Goal: Transaction & Acquisition: Purchase product/service

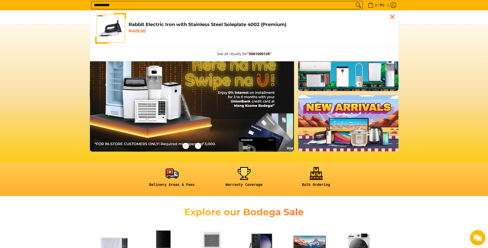
scroll to position [0, 205]
type input "**********"
click at [158, 27] on h4 "Rabbit Electric Iron with Stainless Steel Soleplate 4002 (Premium)" at bounding box center [261, 25] width 265 height 6
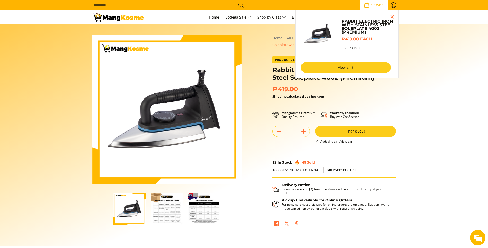
click at [325, 66] on link "View cart" at bounding box center [346, 67] width 90 height 11
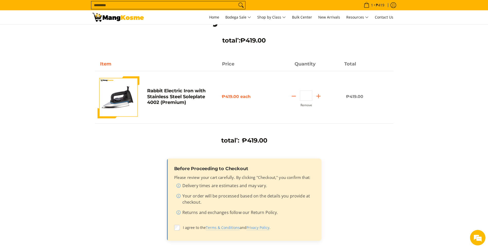
scroll to position [103, 0]
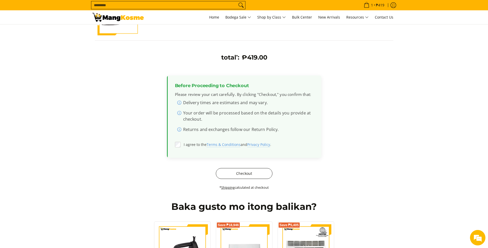
click at [236, 177] on button "Checkout" at bounding box center [244, 173] width 57 height 11
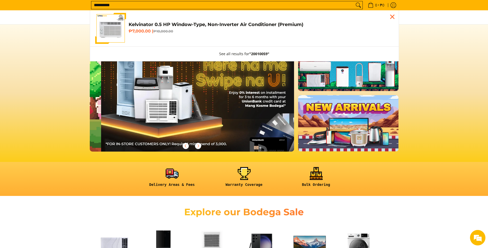
scroll to position [0, 205]
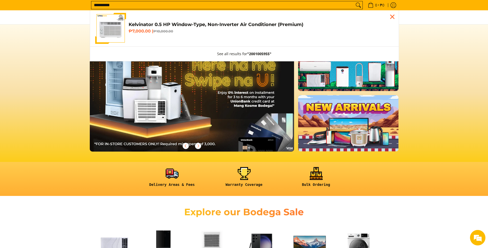
type input "**********"
click at [144, 34] on span "Kelvinator 0.5 HP Window-Type, Non-Inverter Air Conditioner (Premium) ₱7,000.00…" at bounding box center [261, 29] width 265 height 14
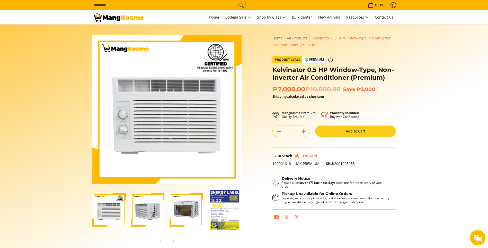
click at [367, 128] on button "Add to Cart" at bounding box center [355, 130] width 81 height 11
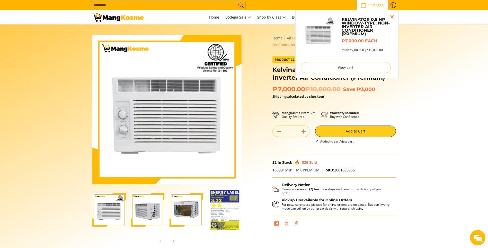
click at [164, 4] on input "Search..." at bounding box center [164, 5] width 146 height 8
click at [165, 8] on input "Search..." at bounding box center [164, 5] width 146 height 8
click at [165, 7] on input "Search..." at bounding box center [164, 5] width 146 height 8
click at [163, 3] on input "Search..." at bounding box center [164, 5] width 146 height 8
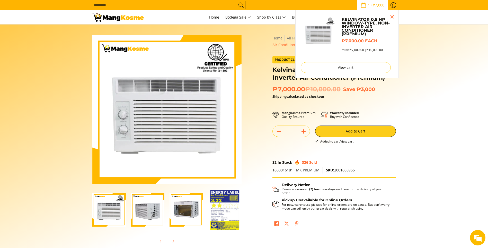
click at [152, 5] on input "Search..." at bounding box center [164, 5] width 146 height 8
click at [51, 43] on section "Skip to Main Content Enable zoom Disable zoom Enable zoom Disable zoom Enable z…" at bounding box center [244, 141] width 488 height 235
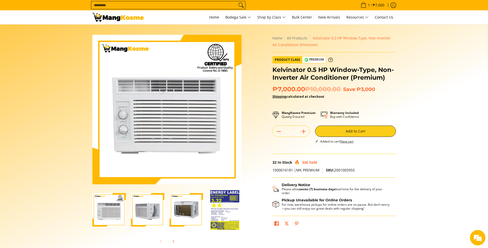
click at [97, 6] on input "Search..." at bounding box center [164, 5] width 146 height 8
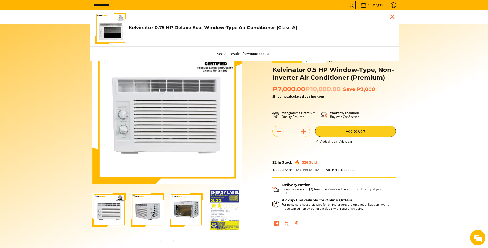
type input "**********"
click at [159, 39] on link "Kelvinator 0.75 HP Deluxe Eco, Window-Type Air Conditioner (Class A) ₱9,995.00 …" at bounding box center [244, 28] width 299 height 31
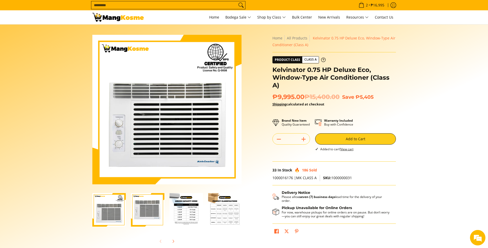
click at [166, 2] on input "Search..." at bounding box center [164, 5] width 146 height 8
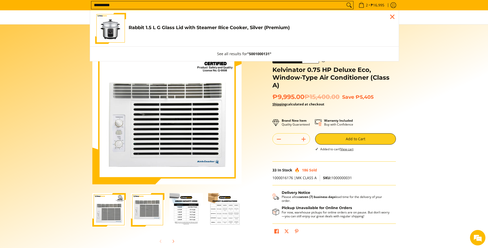
type input "**********"
click at [159, 35] on link "Rabbit 1.5 L G Glass Lid with Steamer Rice Cooker, Silver (Premium) ₱779.00" at bounding box center [244, 28] width 299 height 31
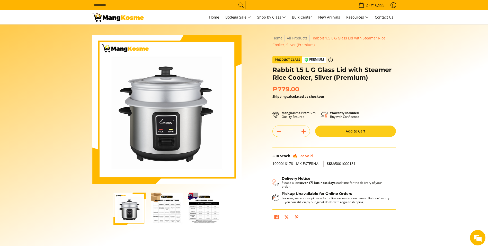
click at [361, 130] on button "Add to Cart" at bounding box center [355, 130] width 81 height 11
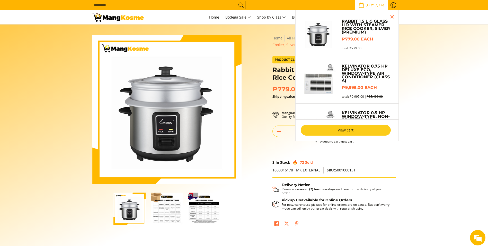
click at [361, 130] on link "View cart" at bounding box center [346, 130] width 90 height 11
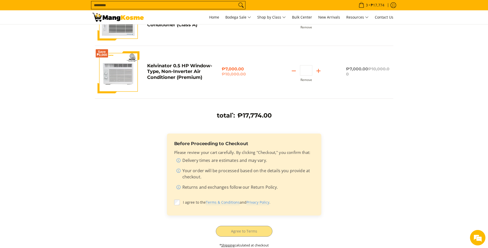
scroll to position [180, 0]
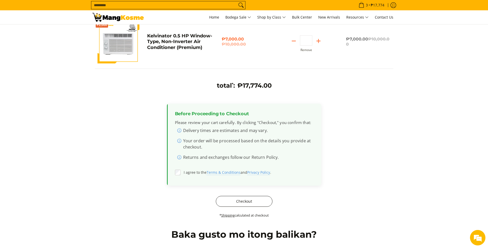
click at [244, 202] on button "Checkout" at bounding box center [244, 201] width 57 height 11
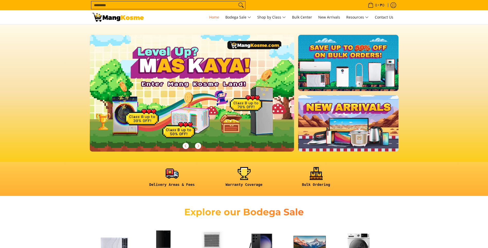
click at [106, 4] on input "Search..." at bounding box center [164, 5] width 146 height 8
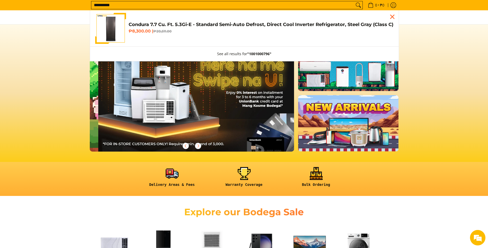
scroll to position [0, 205]
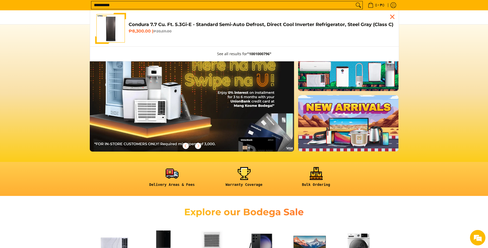
type input "**********"
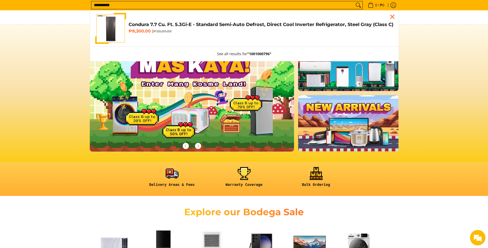
scroll to position [0, 0]
click at [119, 3] on input "**********" at bounding box center [222, 5] width 263 height 8
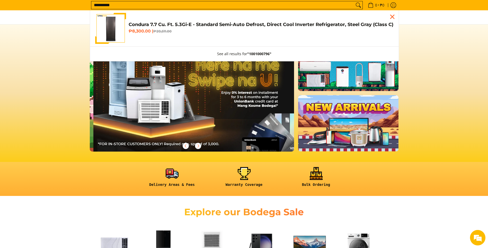
scroll to position [0, 205]
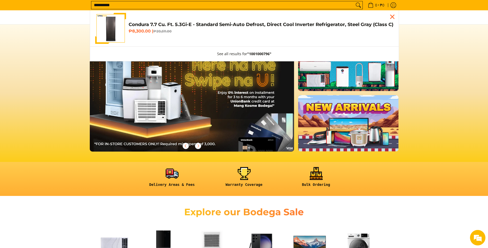
drag, startPoint x: 93, startPoint y: 4, endPoint x: 134, endPoint y: 4, distance: 40.4
click at [134, 5] on input "**********" at bounding box center [222, 5] width 263 height 8
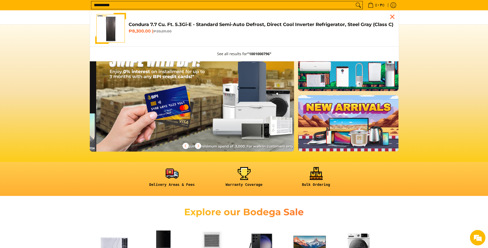
scroll to position [0, 409]
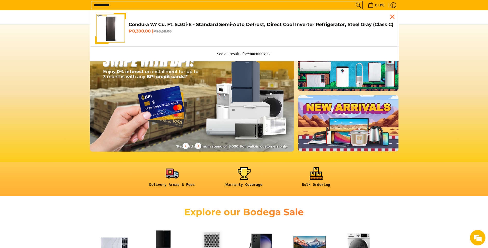
click at [358, 4] on icon "Search" at bounding box center [358, 5] width 8 height 8
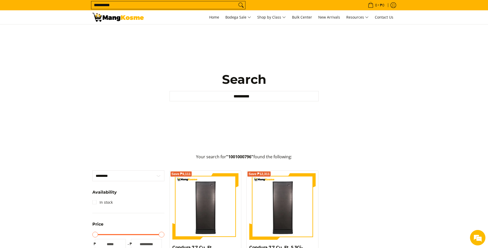
click at [159, 5] on input "**********" at bounding box center [164, 5] width 146 height 8
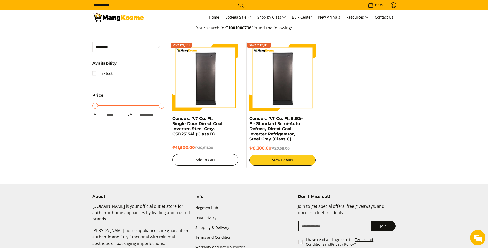
click at [209, 160] on button "Add to Cart" at bounding box center [205, 159] width 66 height 11
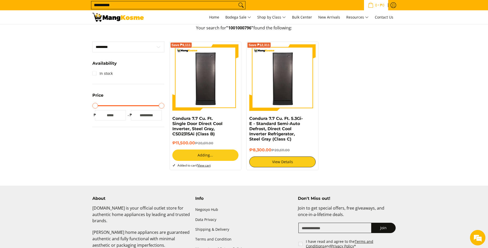
scroll to position [115, 0]
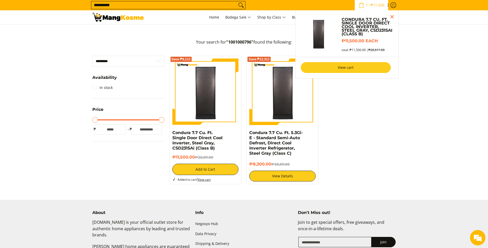
click at [354, 66] on link "View cart" at bounding box center [346, 67] width 90 height 11
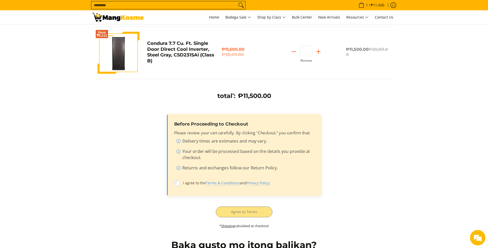
scroll to position [103, 0]
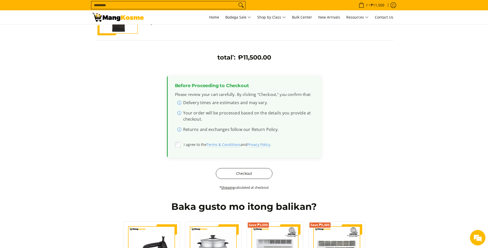
click at [253, 173] on button "Checkout" at bounding box center [244, 173] width 57 height 11
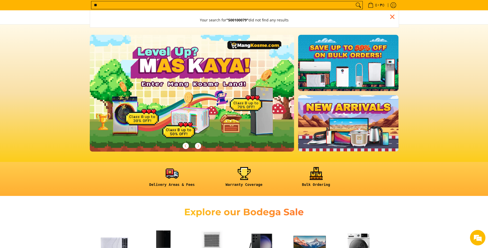
type input "*"
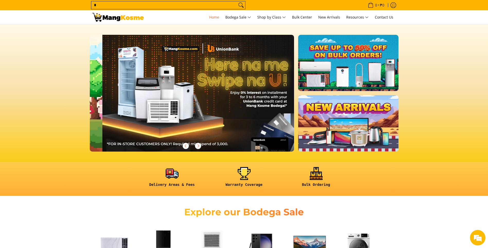
scroll to position [0, 205]
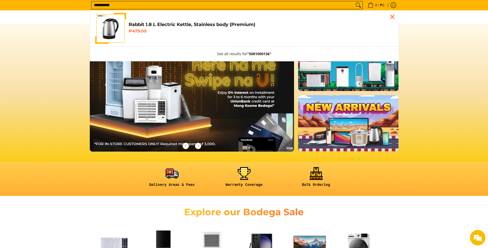
type input "**********"
click at [158, 43] on link "Rabbit 1.8 L Electric Kettle, Stainless body (Premium) ₱479.00" at bounding box center [244, 28] width 299 height 31
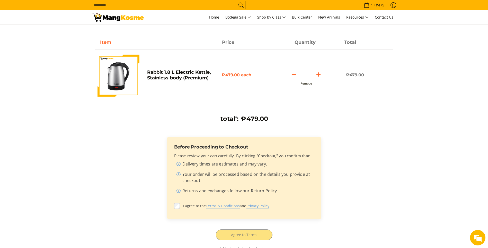
scroll to position [103, 0]
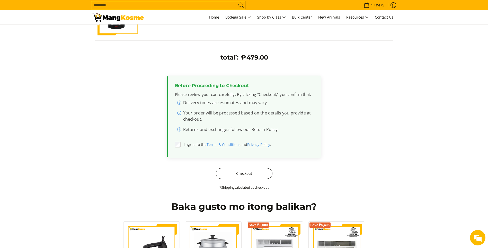
click at [244, 173] on button "Checkout" at bounding box center [244, 173] width 57 height 11
